Goal: Task Accomplishment & Management: Use online tool/utility

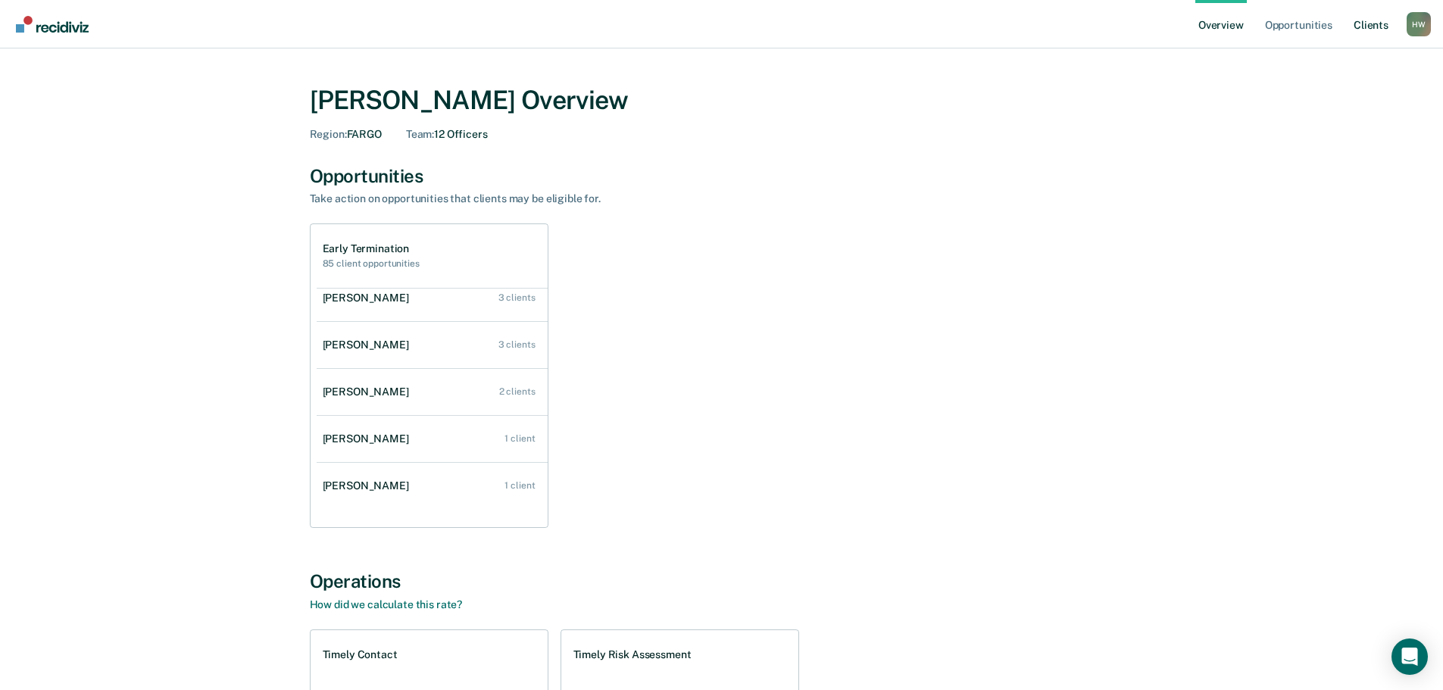
click at [1375, 20] on link "Client s" at bounding box center [1370, 24] width 41 height 48
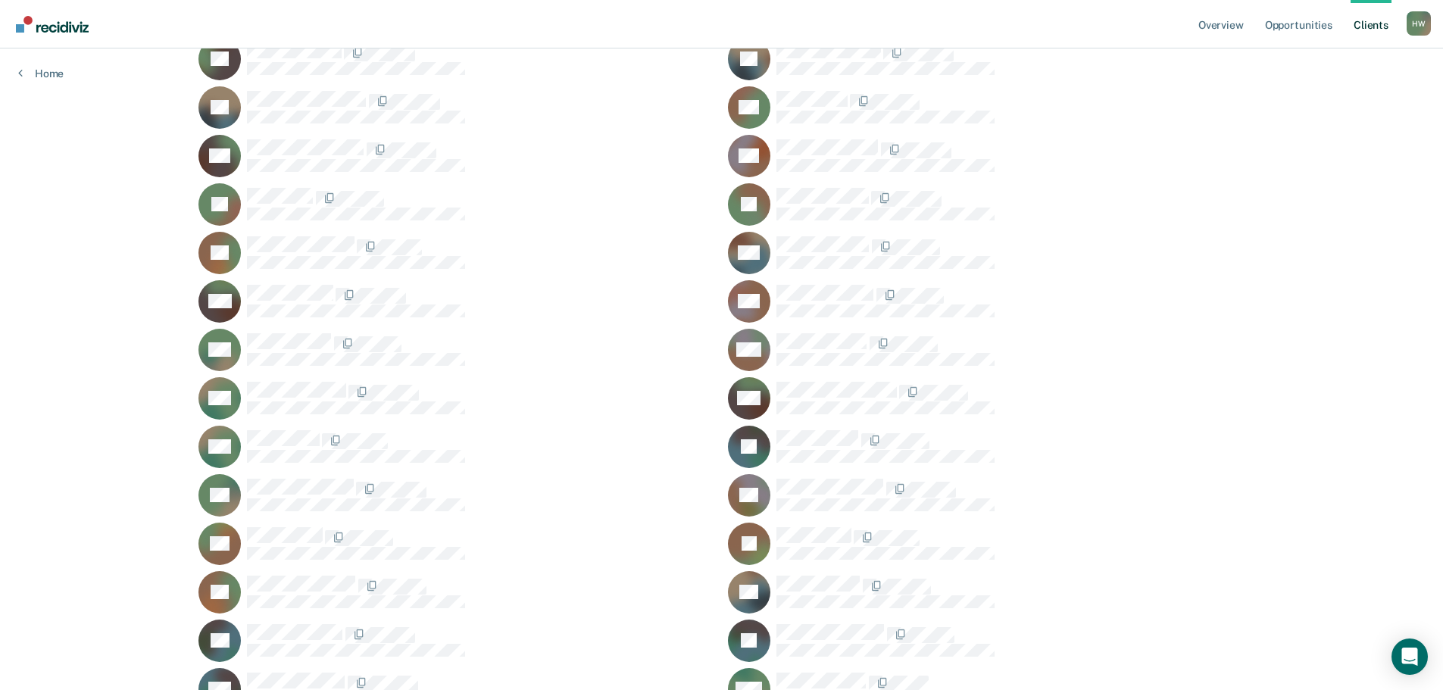
scroll to position [706, 0]
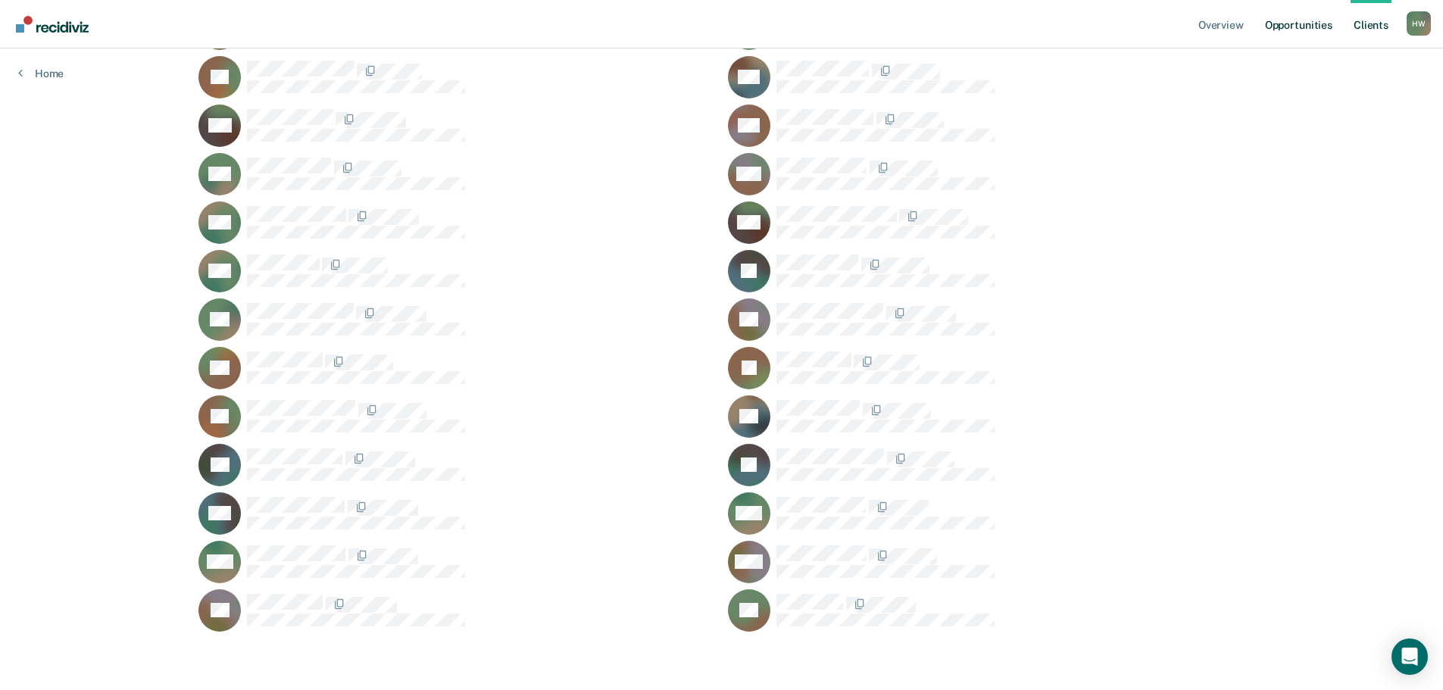
click at [1321, 23] on link "Opportunities" at bounding box center [1298, 24] width 73 height 48
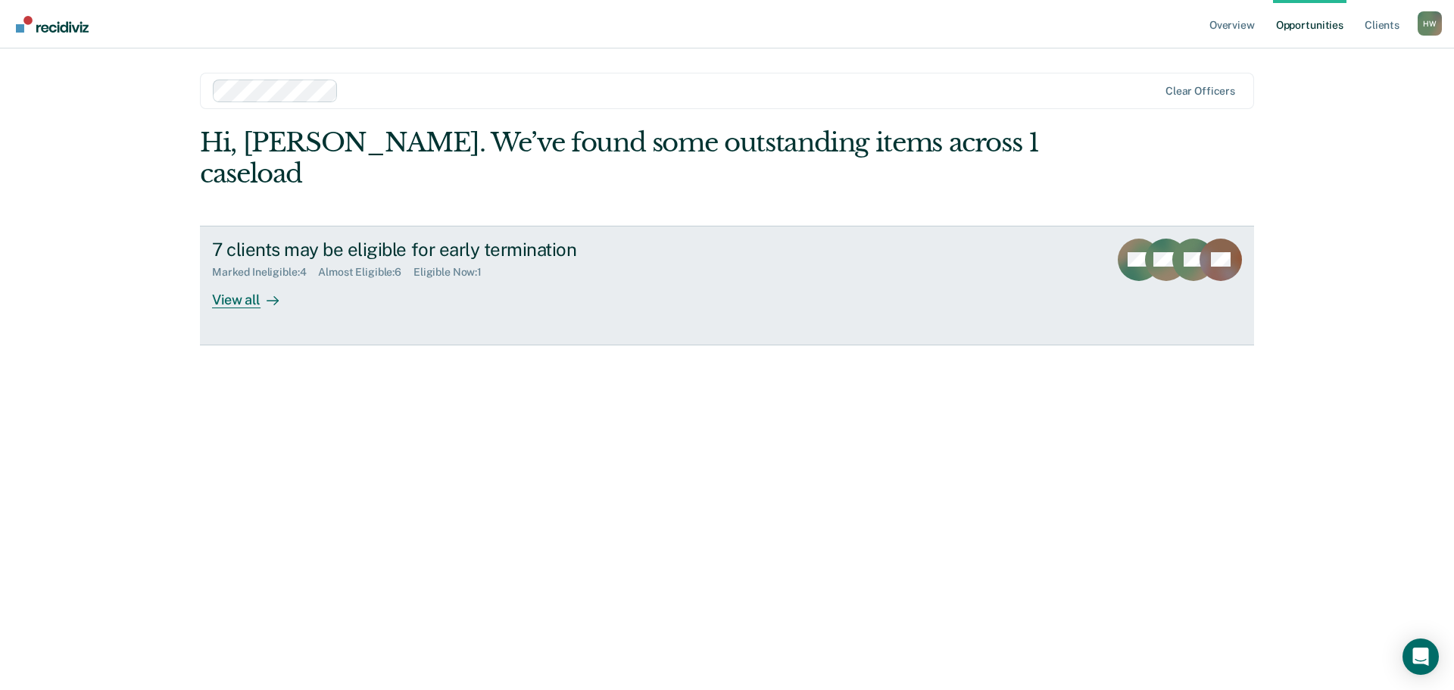
click at [459, 266] on div "Eligible Now : 1" at bounding box center [454, 272] width 80 height 13
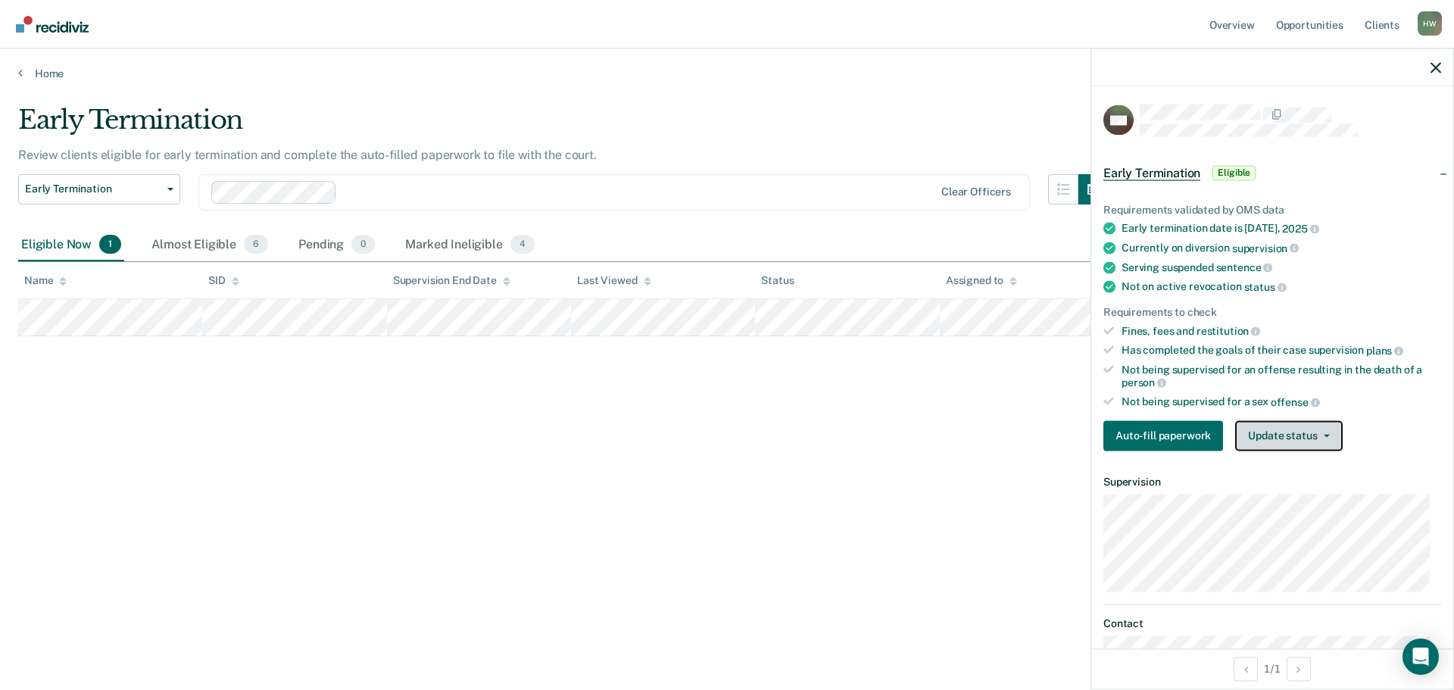
click at [1285, 440] on button "Update status" at bounding box center [1288, 435] width 107 height 30
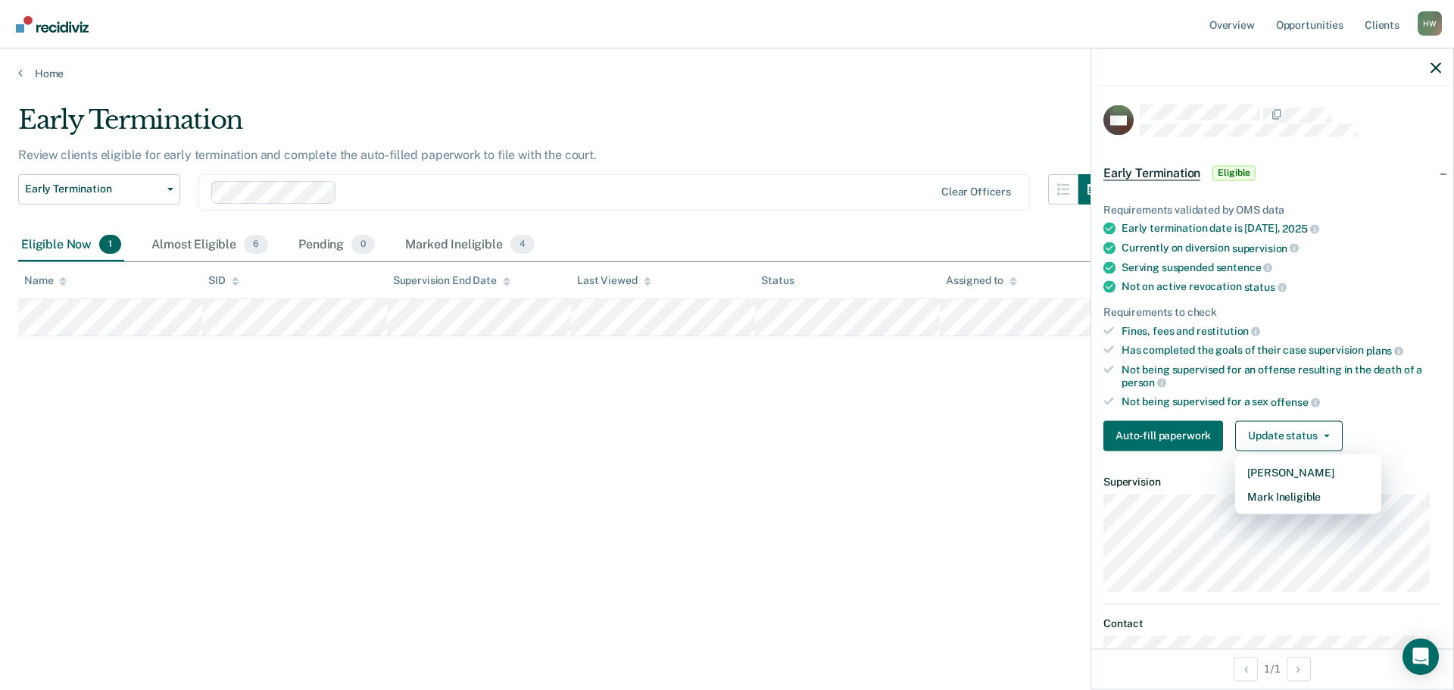
click at [954, 528] on div "Early Termination Review clients eligible for early termination and complete th…" at bounding box center [727, 341] width 1418 height 472
click at [1146, 225] on div "Early termination date is [DATE]" at bounding box center [1282, 229] width 320 height 14
click at [1106, 231] on icon at bounding box center [1110, 229] width 12 height 12
click at [1112, 229] on icon at bounding box center [1110, 229] width 12 height 12
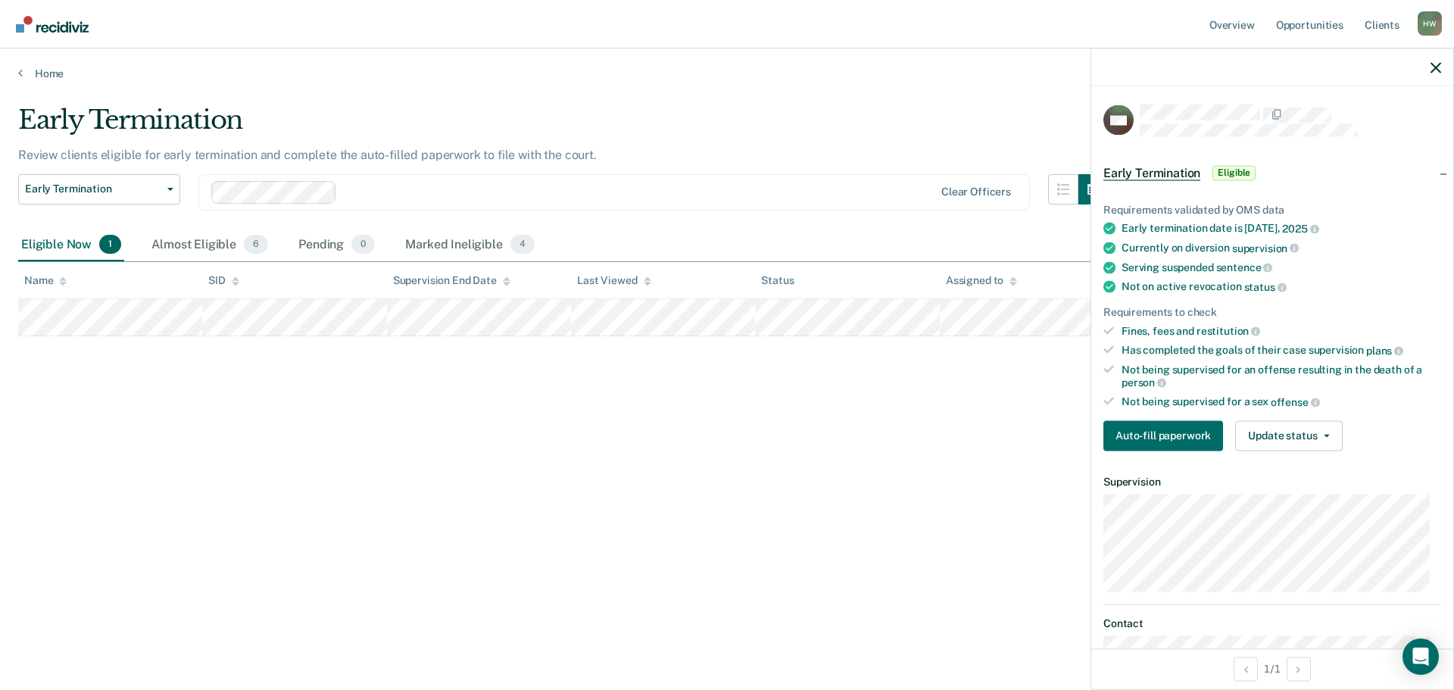
click at [1179, 208] on div "Requirements validated by OMS data" at bounding box center [1273, 209] width 338 height 13
click at [1154, 169] on span "Early Termination" at bounding box center [1152, 172] width 97 height 15
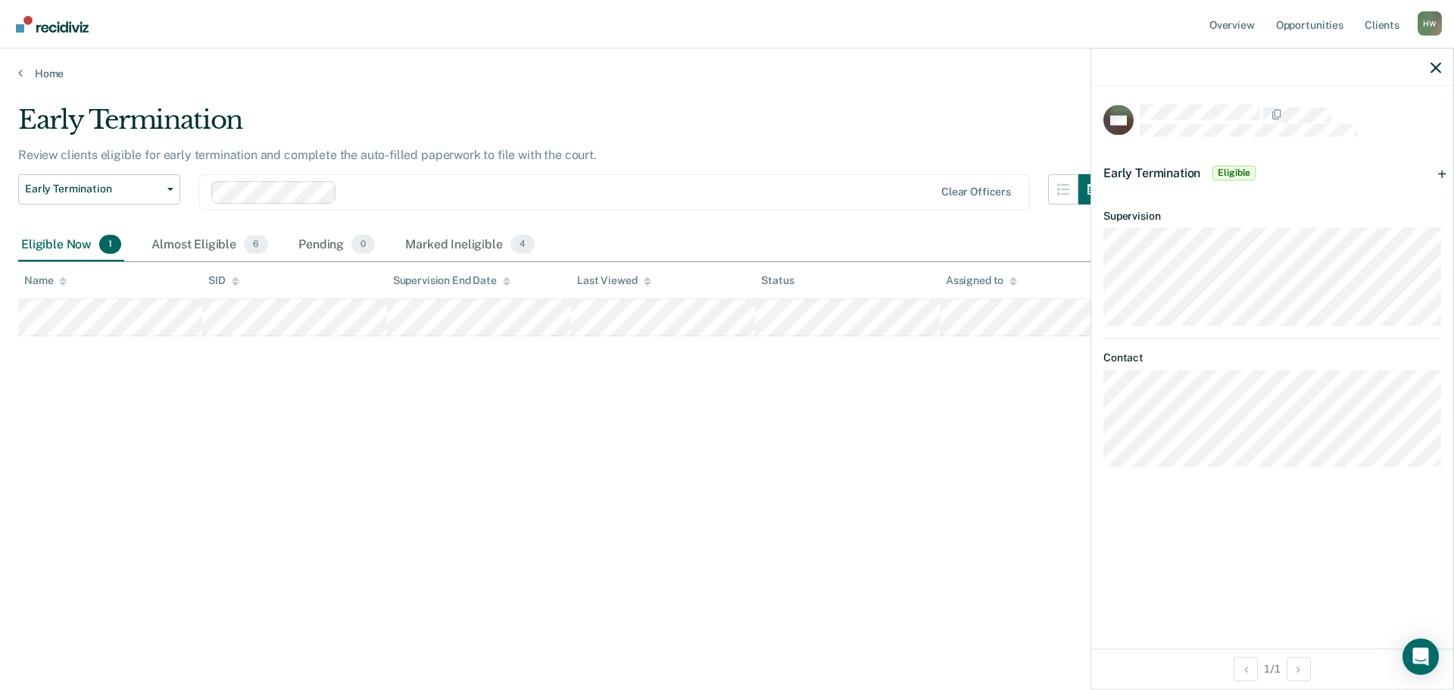
click at [1238, 165] on span "Eligible" at bounding box center [1234, 172] width 43 height 15
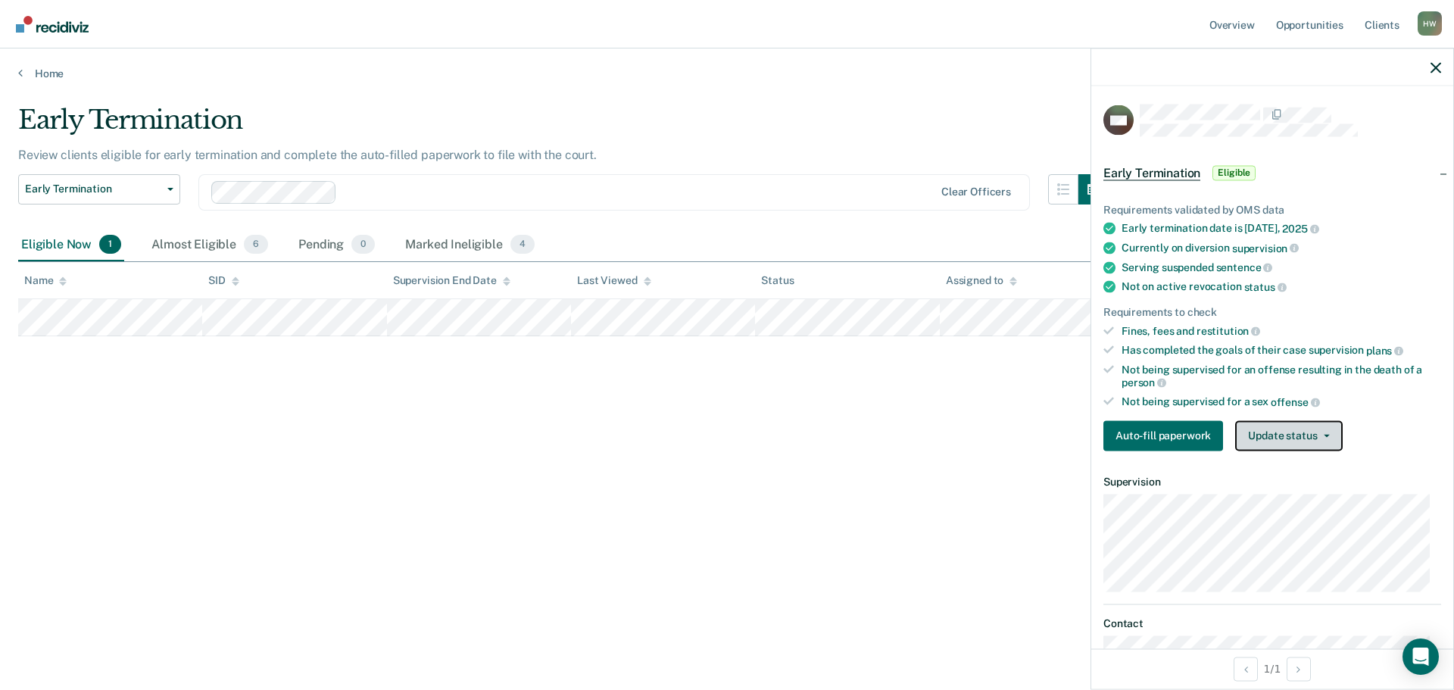
click at [1294, 433] on button "Update status" at bounding box center [1288, 435] width 107 height 30
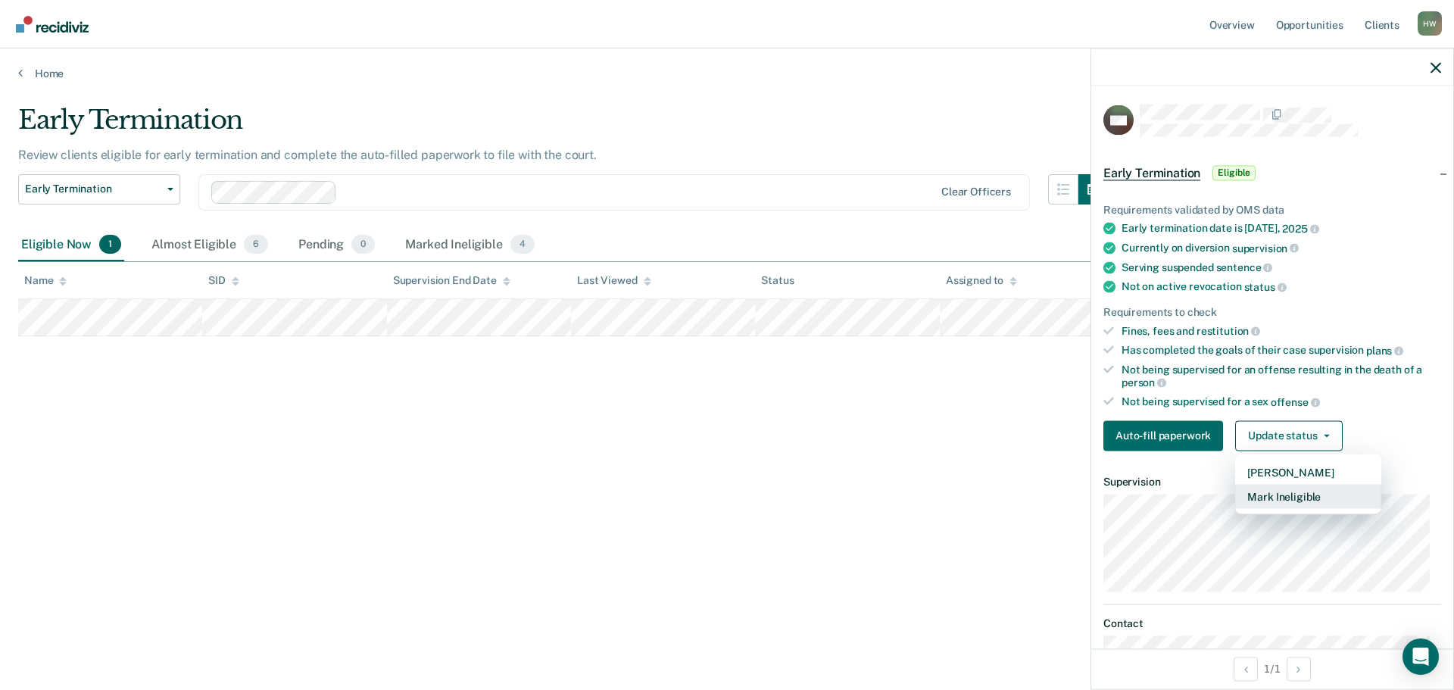
click at [1310, 500] on button "Mark Ineligible" at bounding box center [1308, 496] width 146 height 24
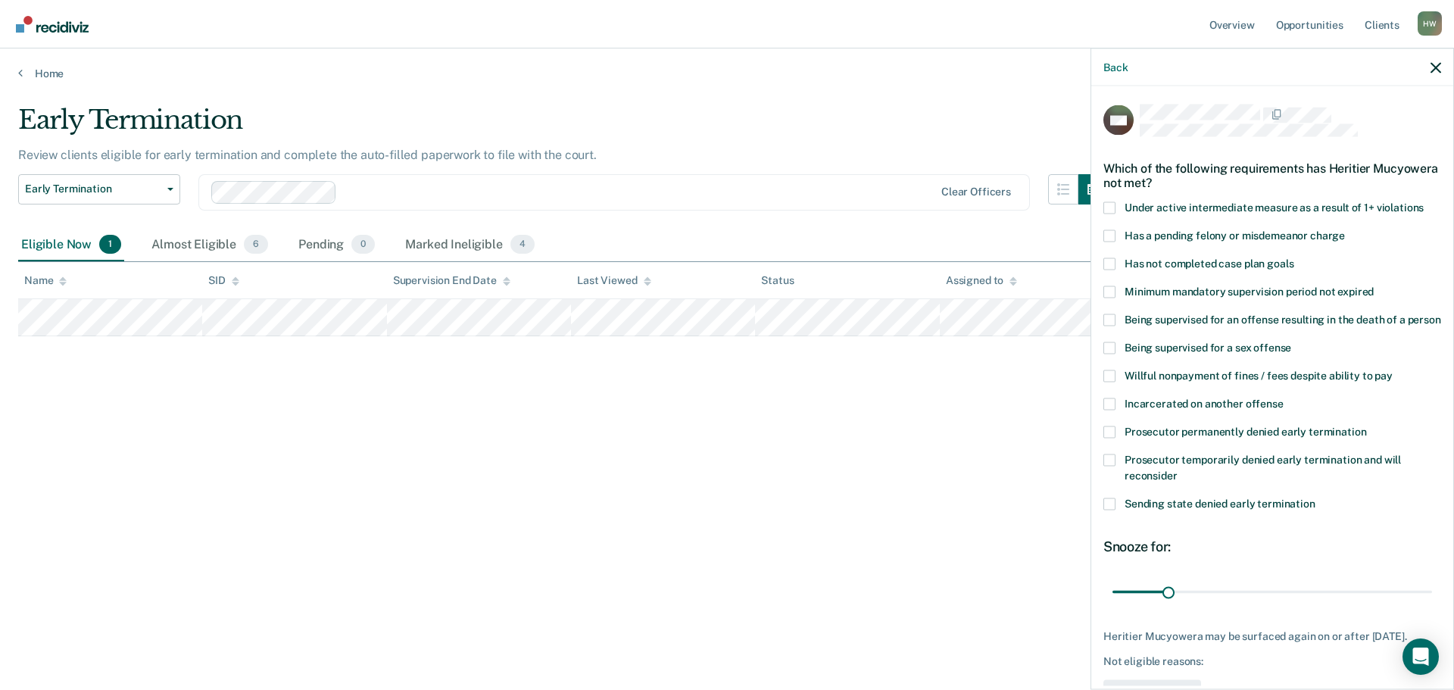
click at [1113, 261] on span at bounding box center [1110, 264] width 12 height 12
click at [1294, 258] on input "Has not completed case plan goals" at bounding box center [1294, 258] width 0 height 0
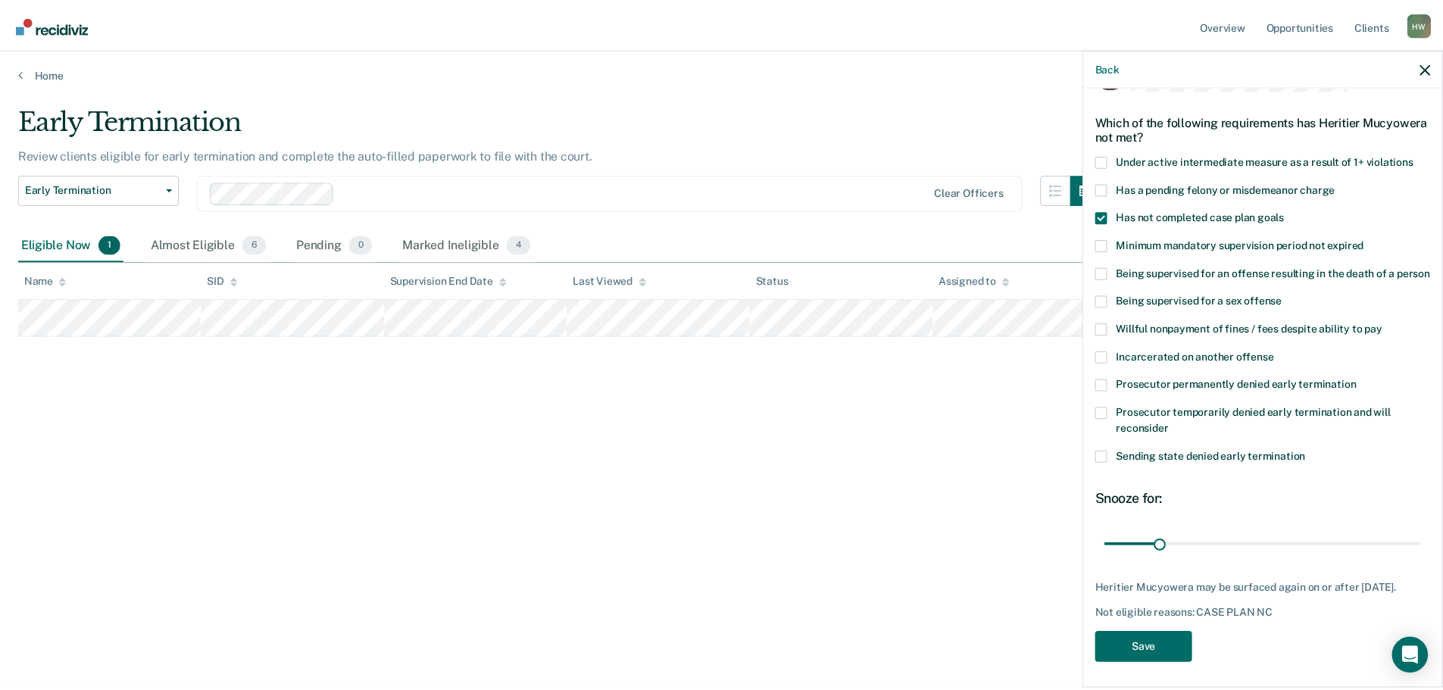
scroll to position [79, 0]
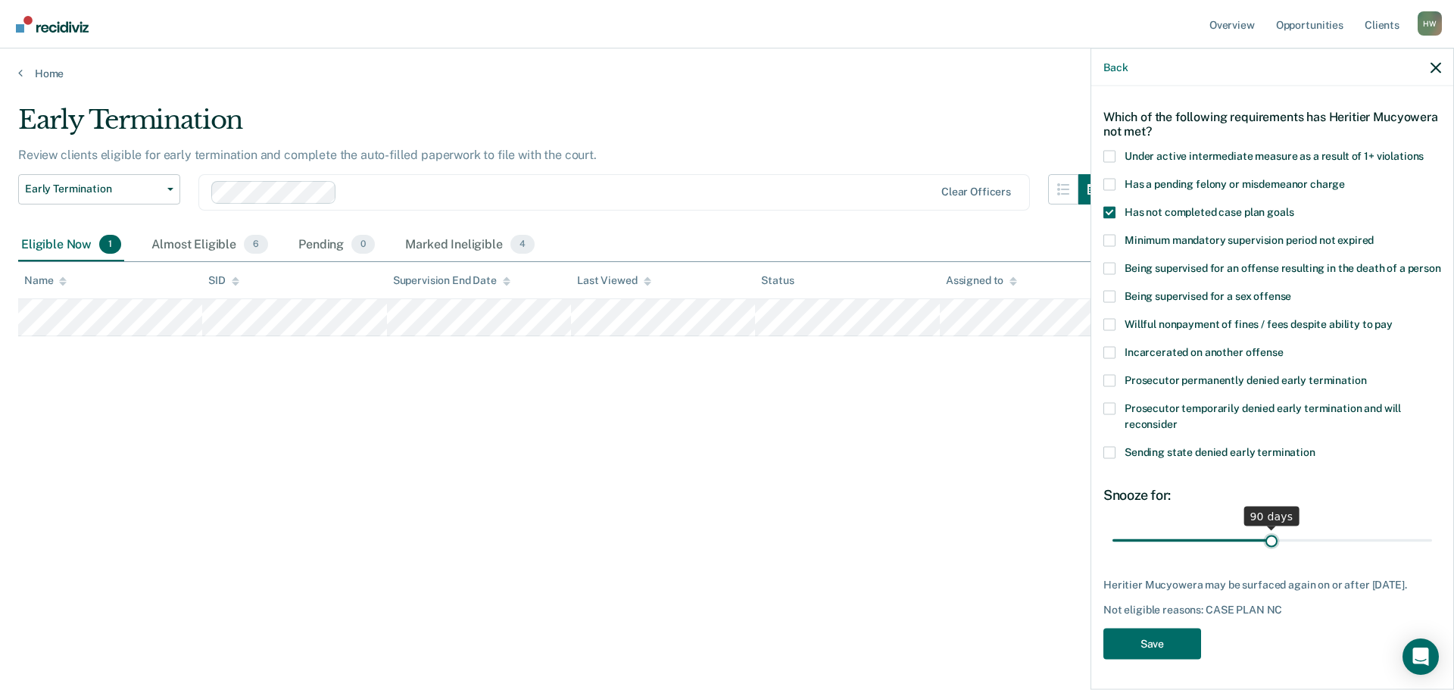
drag, startPoint x: 1165, startPoint y: 529, endPoint x: 1266, endPoint y: 534, distance: 101.6
type input "90"
click at [1266, 534] on input "range" at bounding box center [1273, 540] width 320 height 27
click at [1173, 640] on button "Save" at bounding box center [1153, 643] width 98 height 31
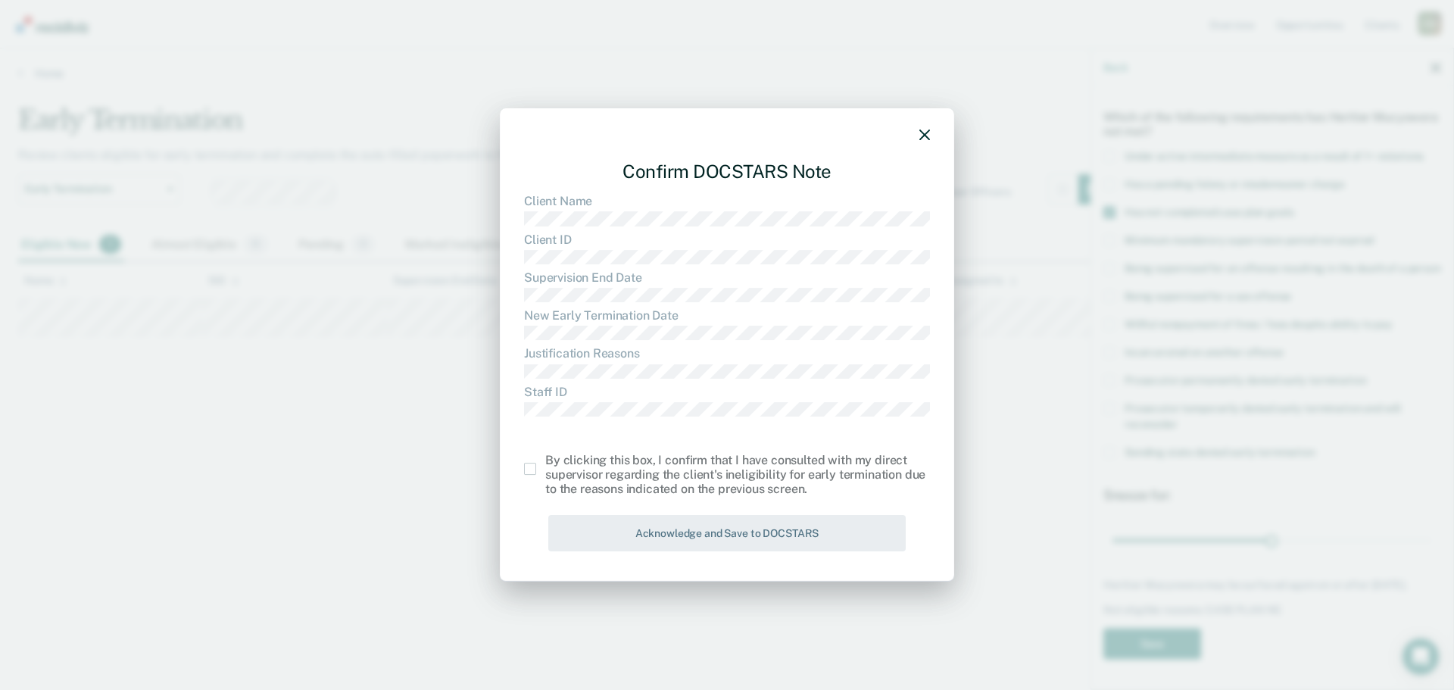
click at [526, 470] on span at bounding box center [530, 469] width 12 height 12
click at [545, 463] on input "checkbox" at bounding box center [545, 463] width 0 height 0
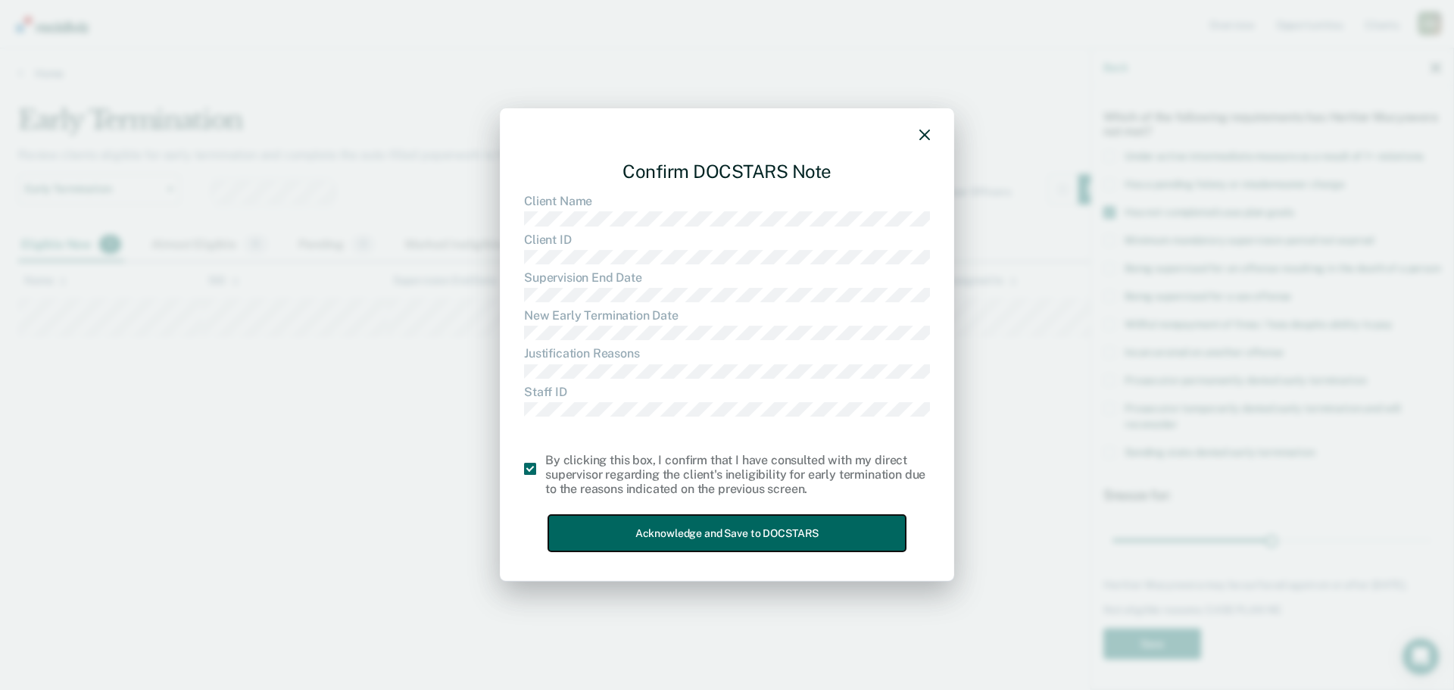
click at [697, 532] on button "Acknowledge and Save to DOCSTARS" at bounding box center [726, 533] width 357 height 37
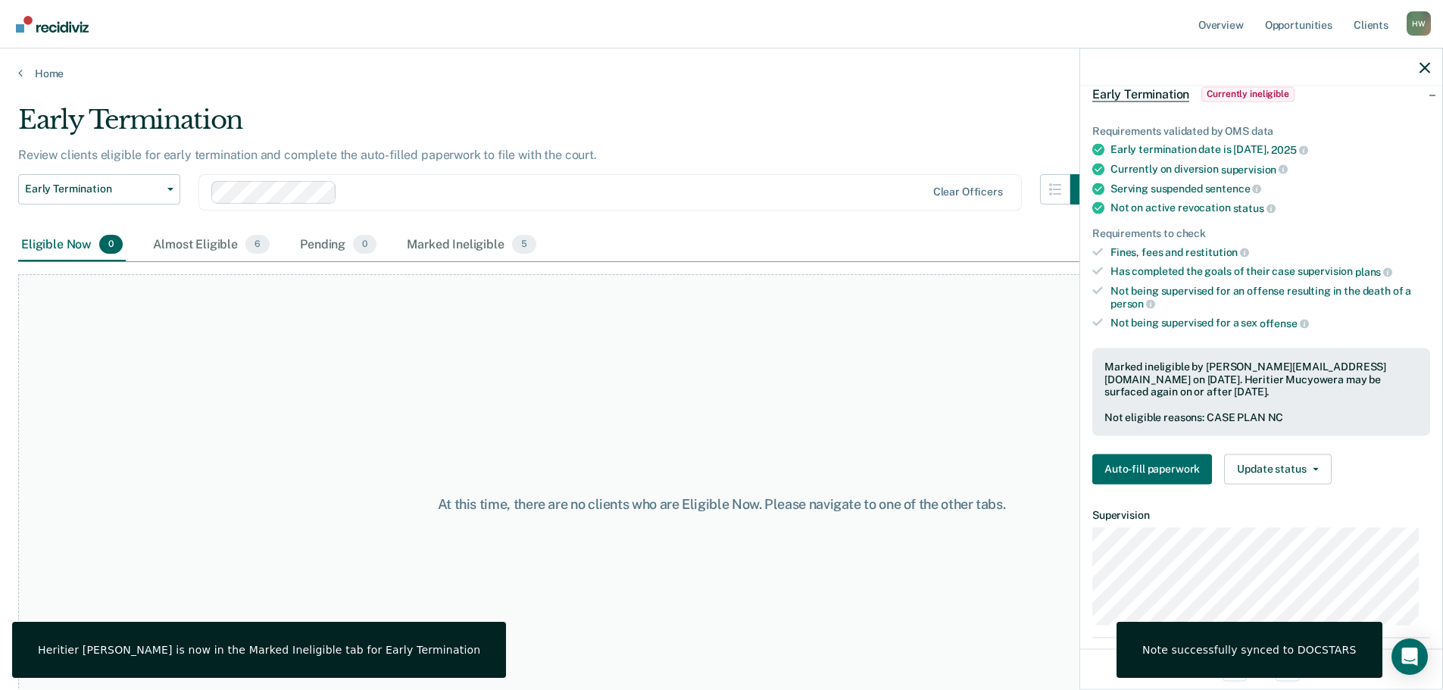
click at [953, 382] on div "At this time, there are no clients who are Eligible Now. Please navigate to one…" at bounding box center [721, 504] width 1407 height 460
